Goal: Task Accomplishment & Management: Use online tool/utility

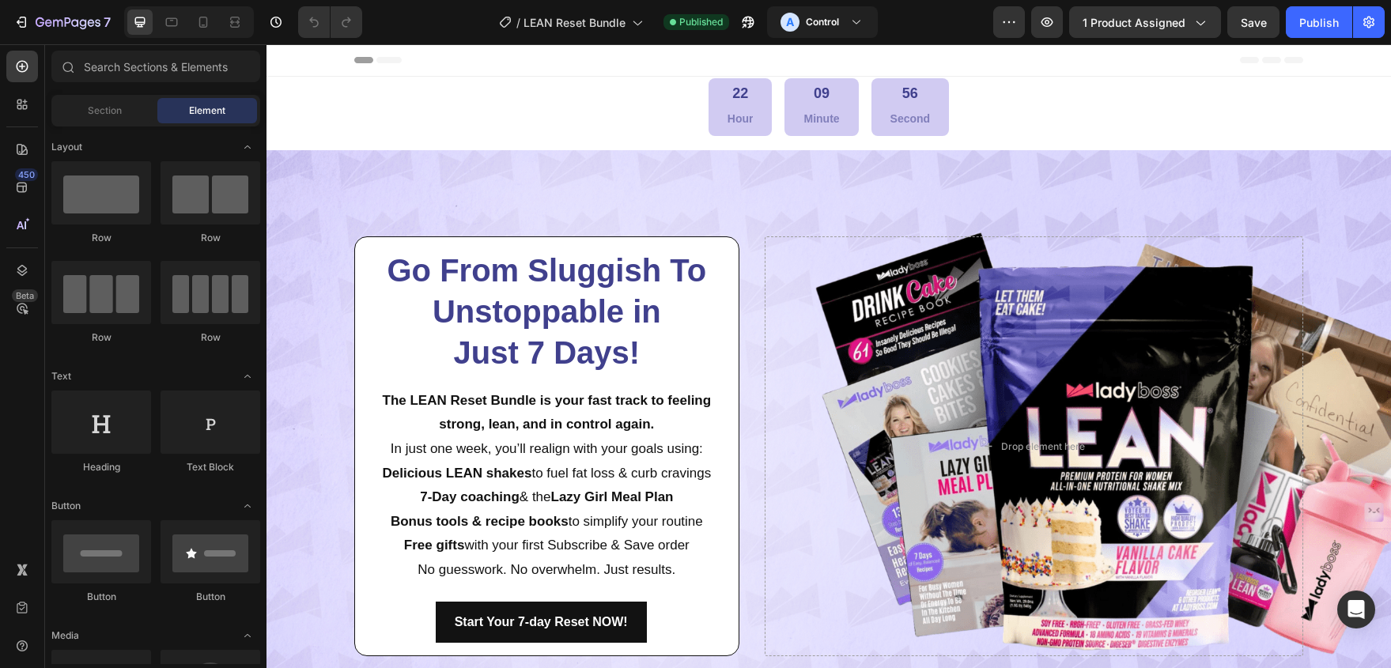
click at [0, 0] on nordpass-portal at bounding box center [0, 0] width 0 height 0
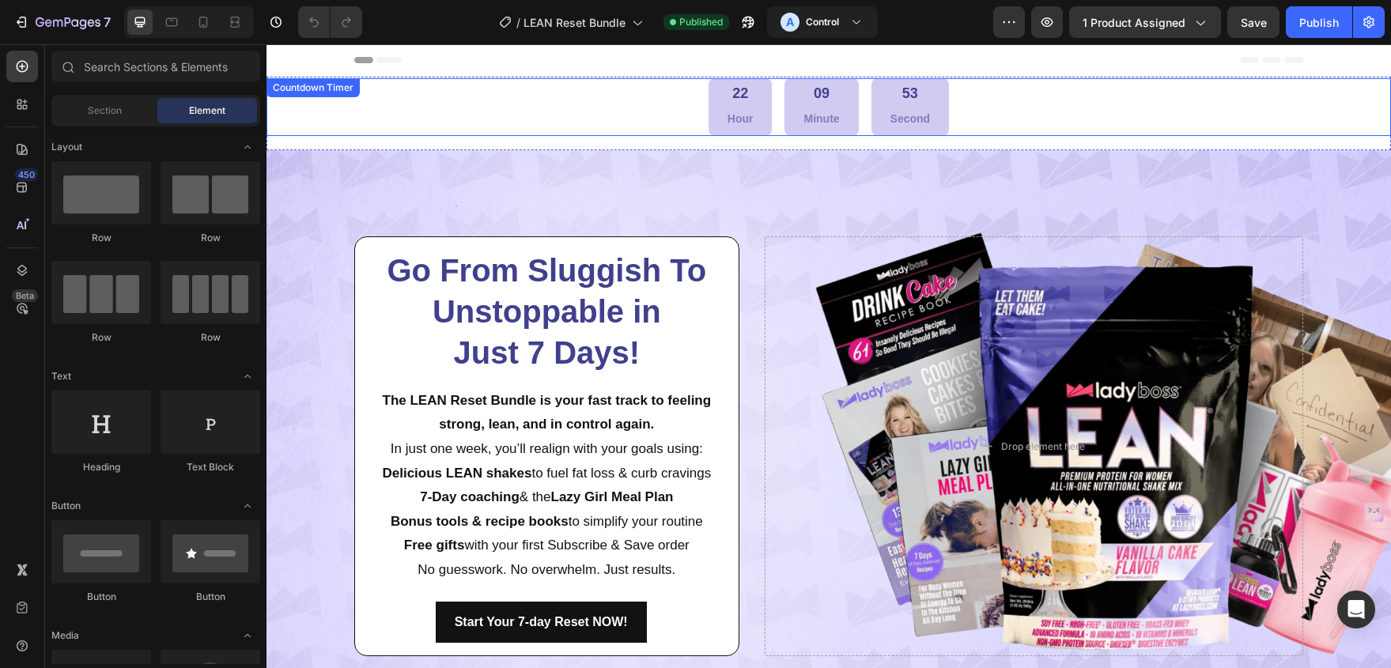
click at [1160, 102] on div "22 Hour 09 Minute 53 Second" at bounding box center [829, 107] width 1125 height 58
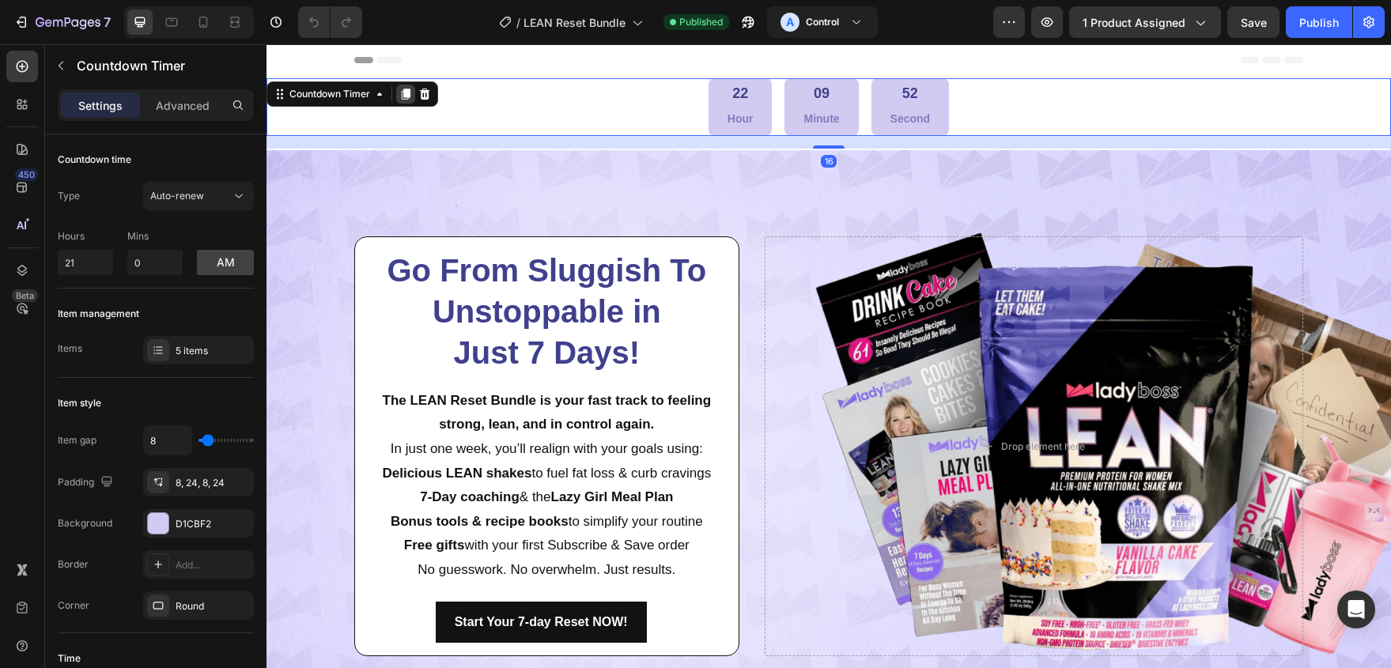
click at [408, 93] on icon at bounding box center [406, 94] width 9 height 11
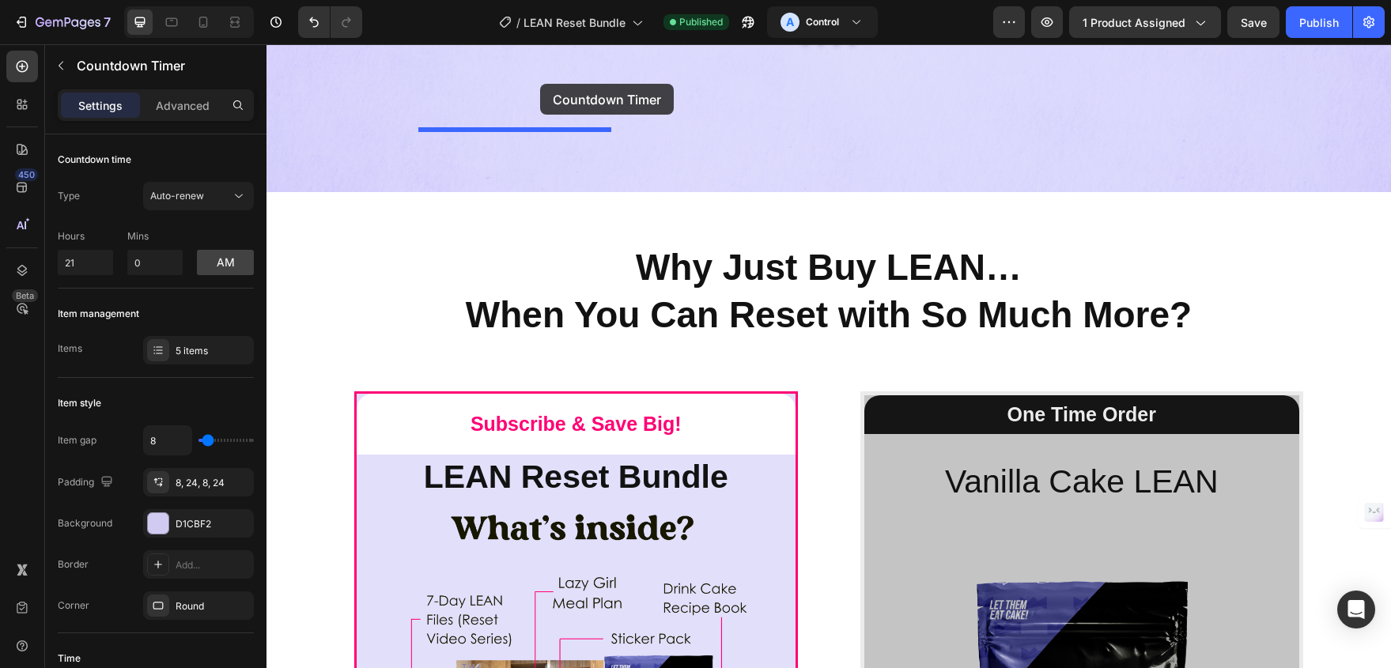
scroll to position [6603, 0]
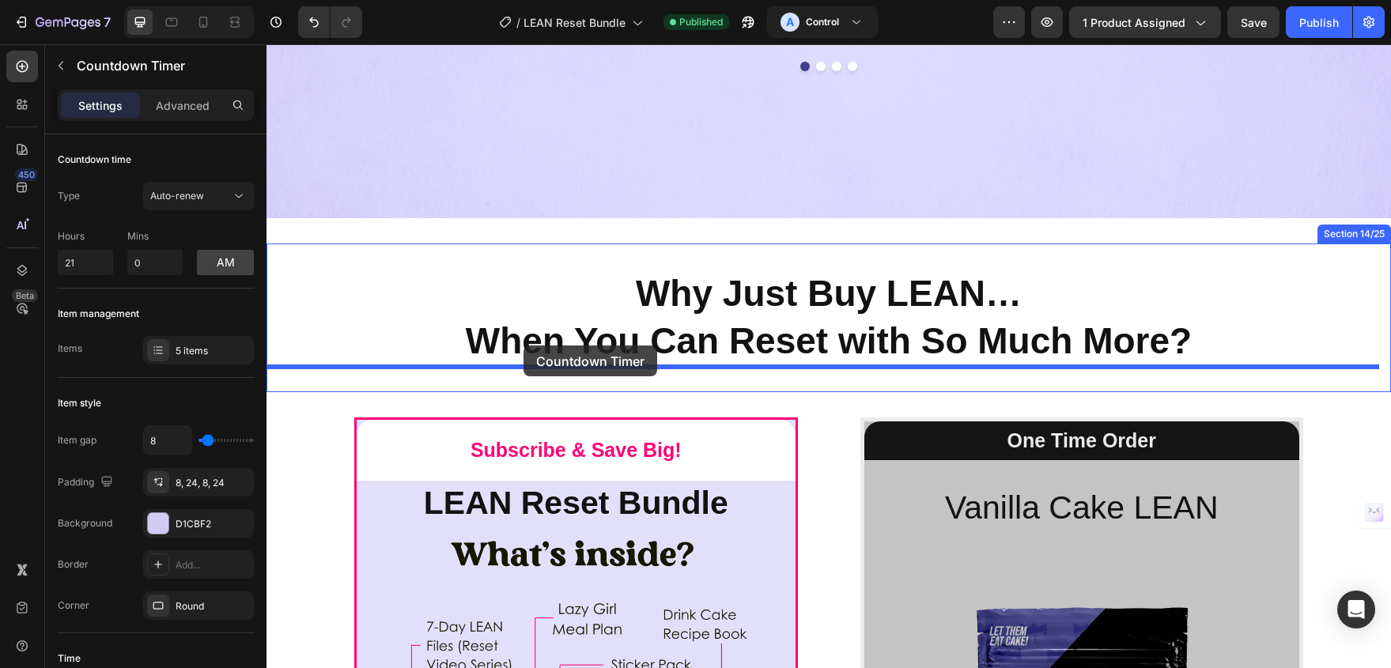
drag, startPoint x: 285, startPoint y: 134, endPoint x: 524, endPoint y: 346, distance: 319.3
type input "10"
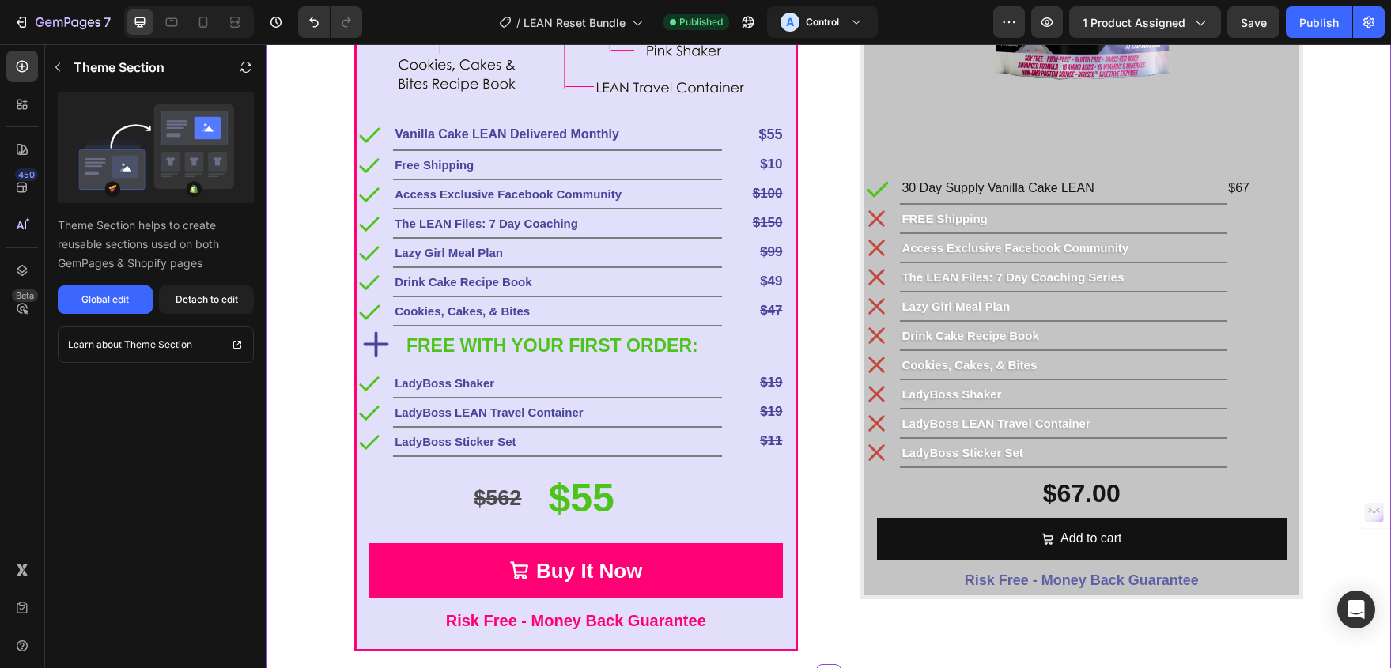
scroll to position [7472, 0]
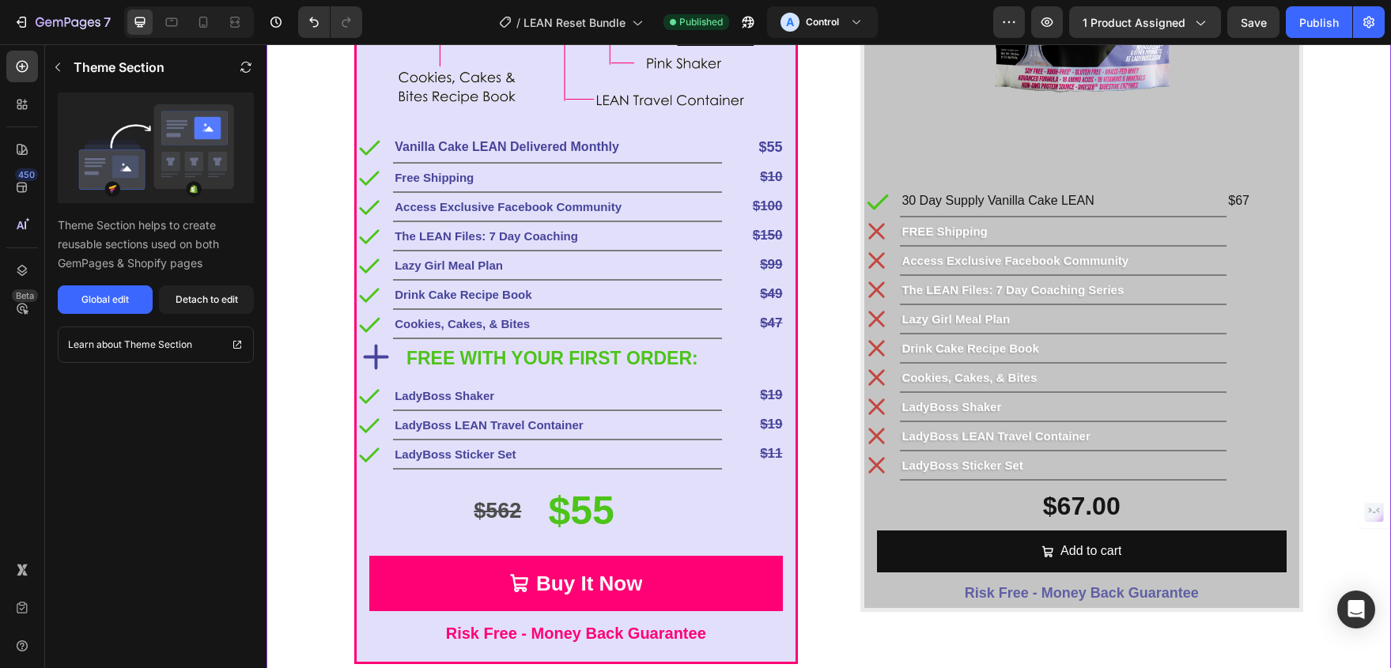
click at [557, 181] on p "Free Shipping" at bounding box center [558, 177] width 326 height 21
click at [615, 138] on p "Vanilla Cake LEAN Delivered Monthly" at bounding box center [558, 147] width 326 height 23
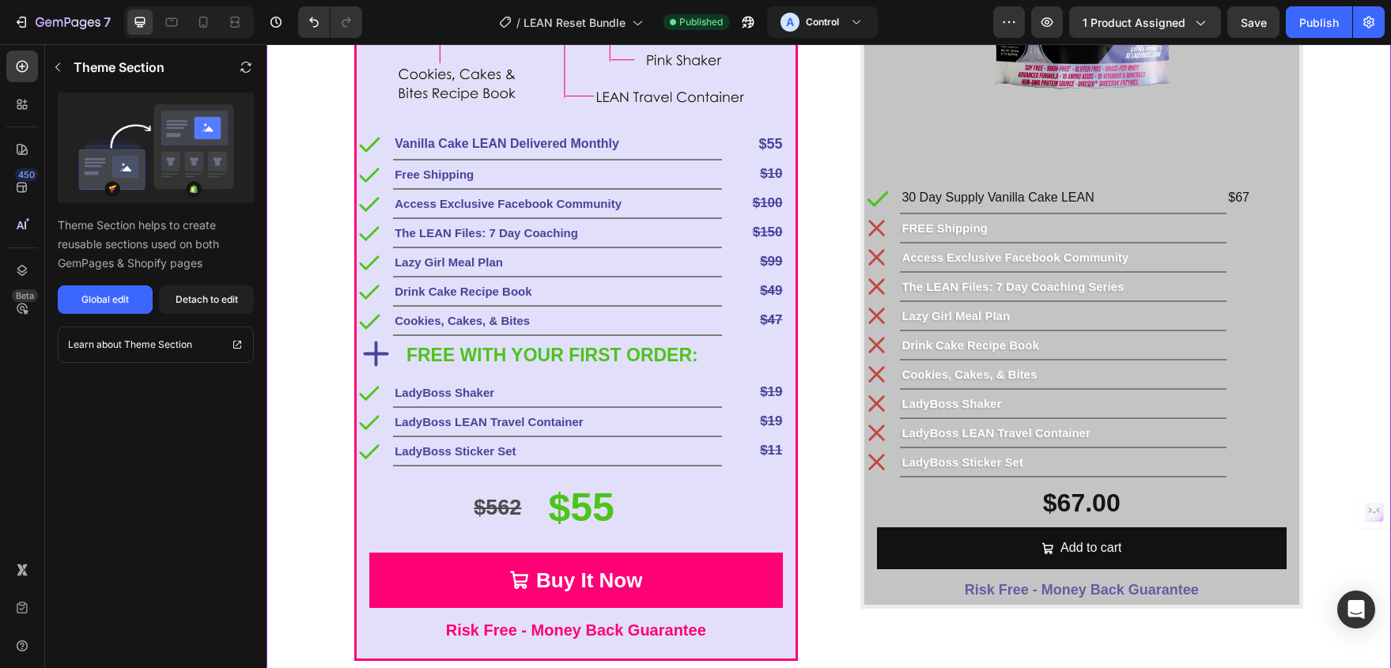
click at [552, 540] on div "Icon Vanilla Cake LEAN Delivered Monthly Text Block Title Line $55 Text Block R…" at bounding box center [576, 395] width 439 height 528
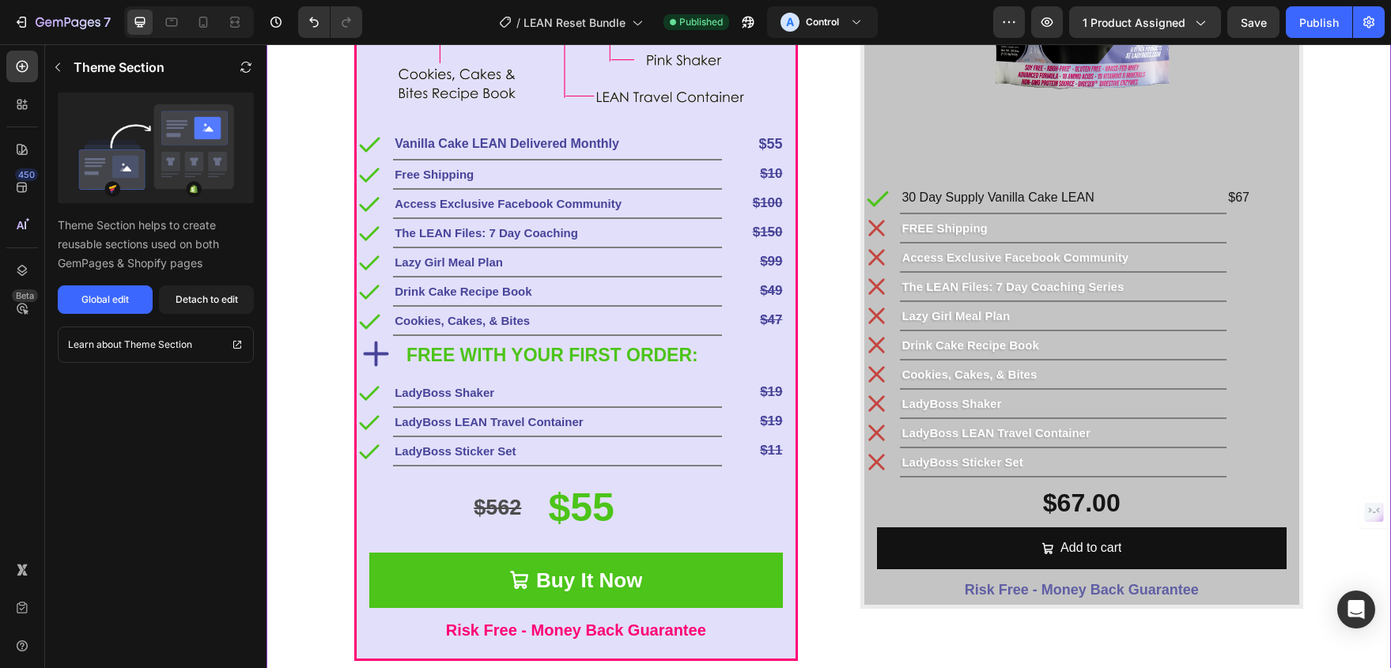
click at [570, 569] on div "Buy It Now" at bounding box center [589, 580] width 106 height 37
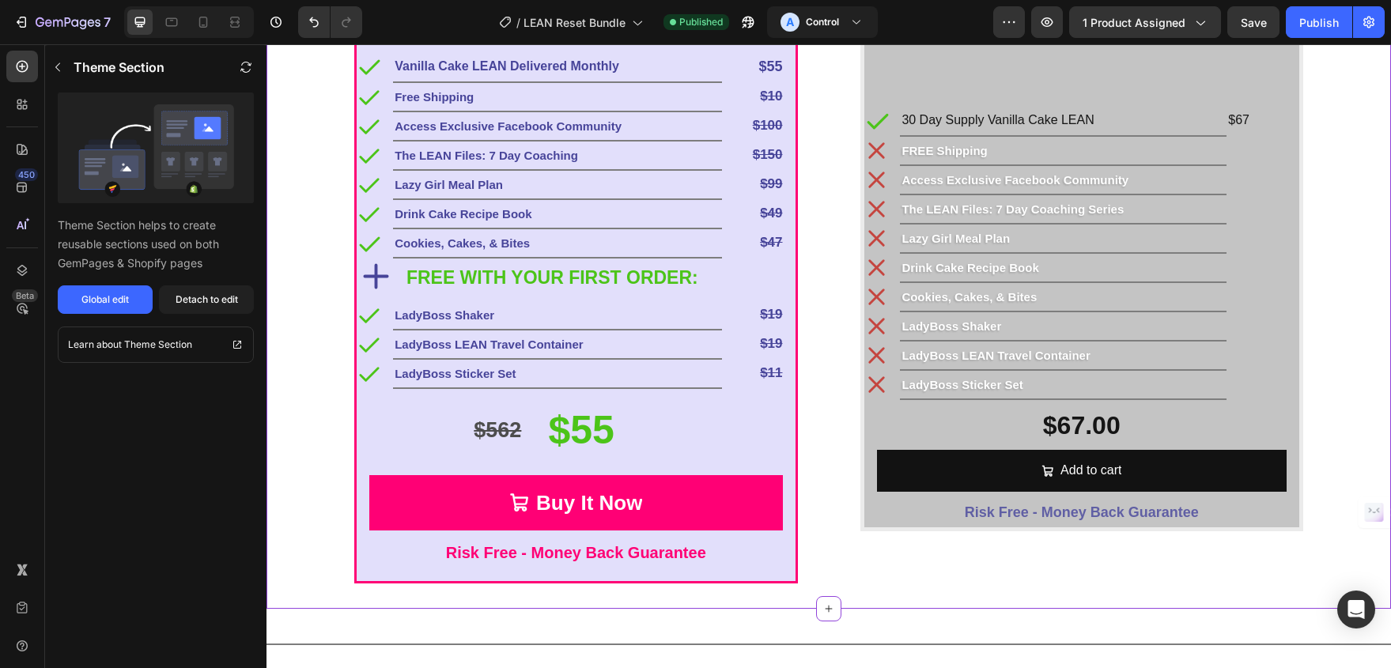
scroll to position [7580, 0]
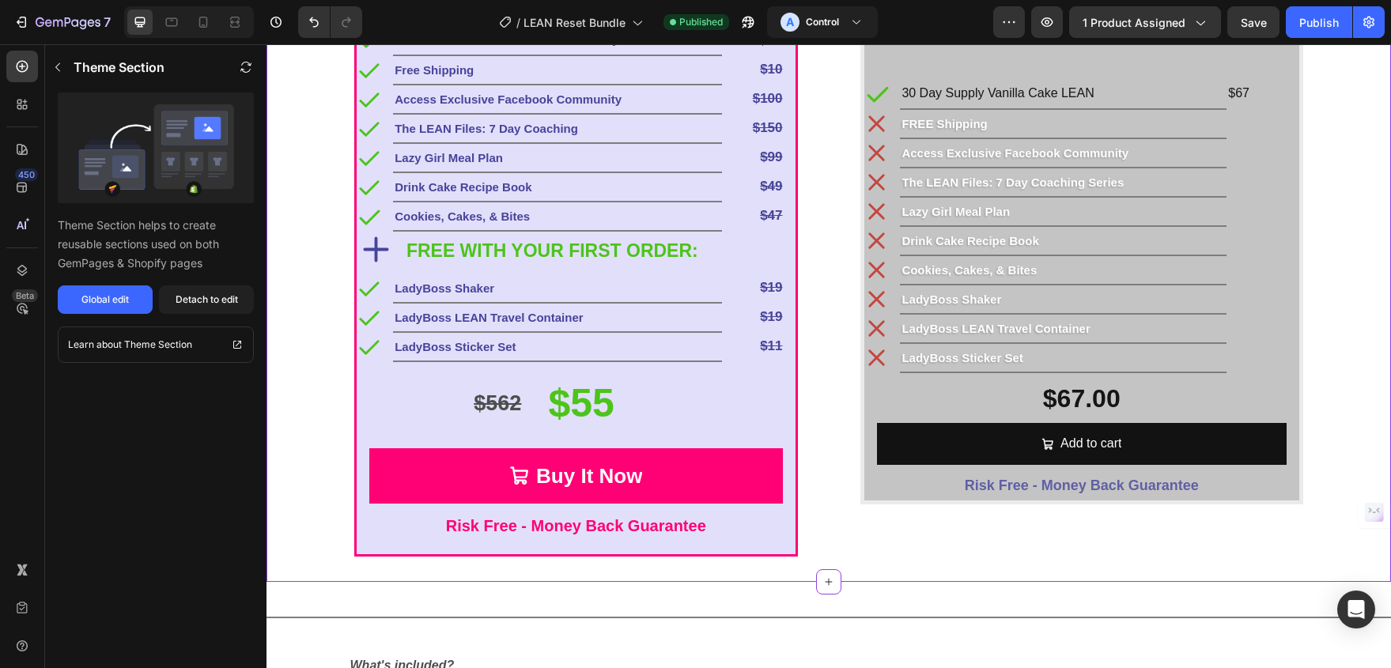
click at [604, 523] on p "Risk Free - Money Back Guarantee" at bounding box center [576, 526] width 410 height 28
click at [306, 214] on div "Subscribe & Save Big! Text Block LEAN Reset Bundle Product Title Image Icon Van…" at bounding box center [829, 27] width 1125 height 1060
click at [101, 296] on div "Global edit" at bounding box center [104, 300] width 47 height 14
